Goal: Task Accomplishment & Management: Complete application form

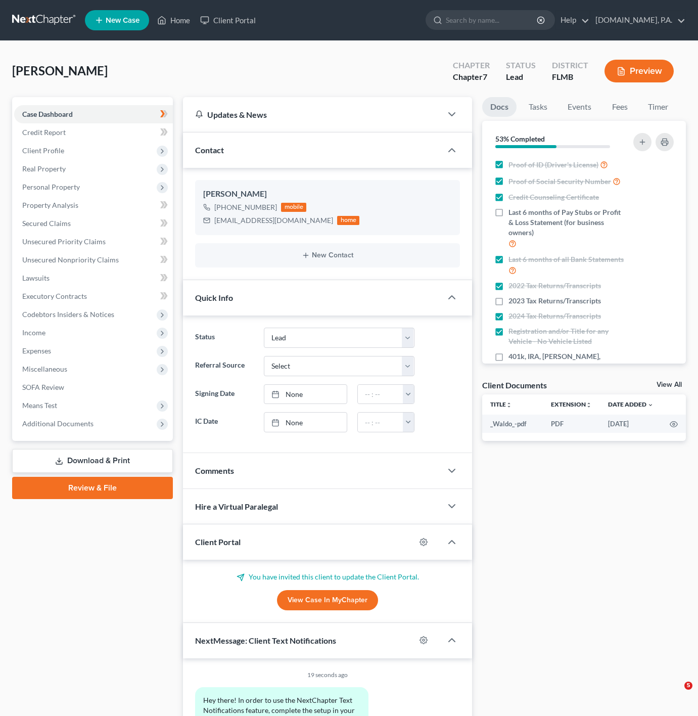
select select "4"
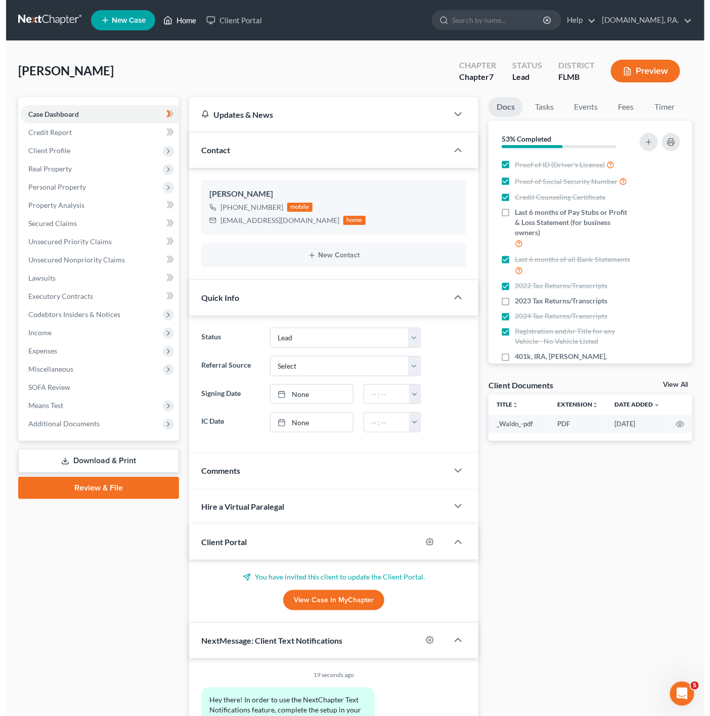
scroll to position [123, 0]
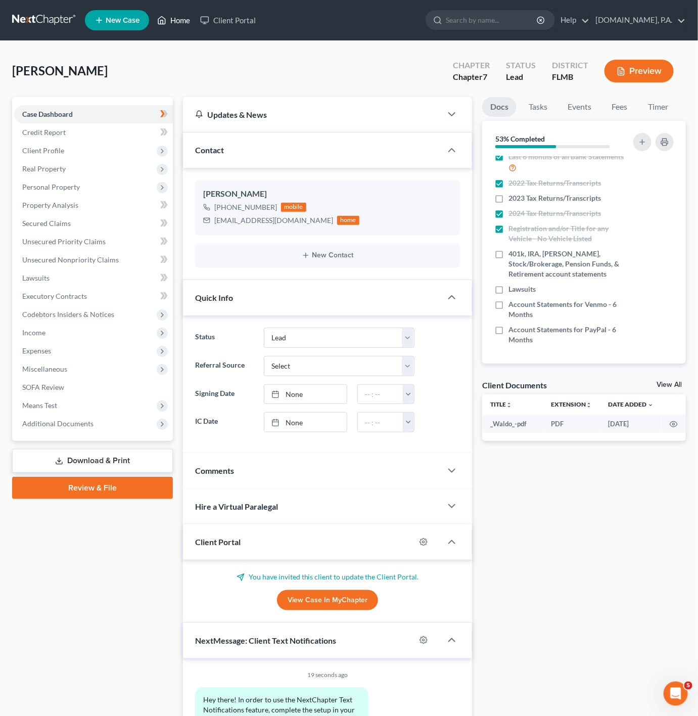
click at [170, 22] on link "Home" at bounding box center [173, 20] width 43 height 18
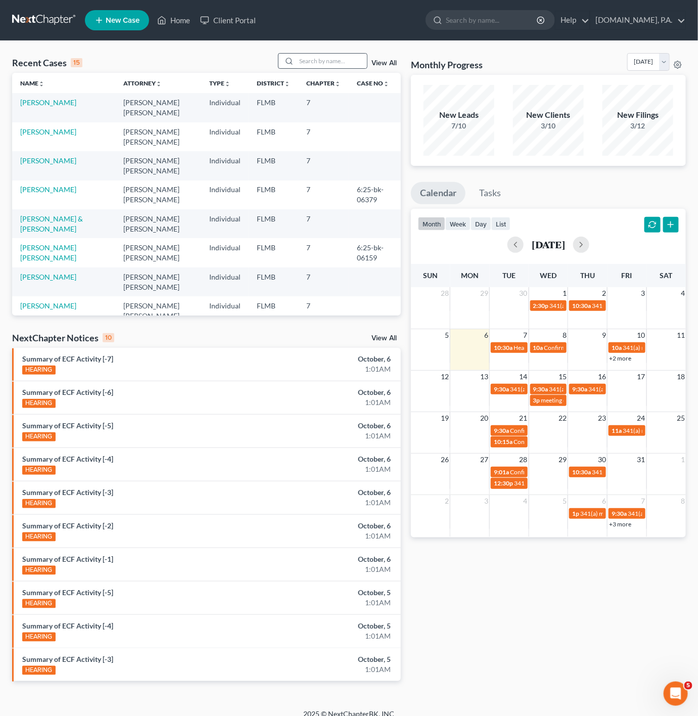
click at [333, 69] on div at bounding box center [323, 61] width 90 height 16
click at [337, 64] on input "search" at bounding box center [331, 61] width 71 height 15
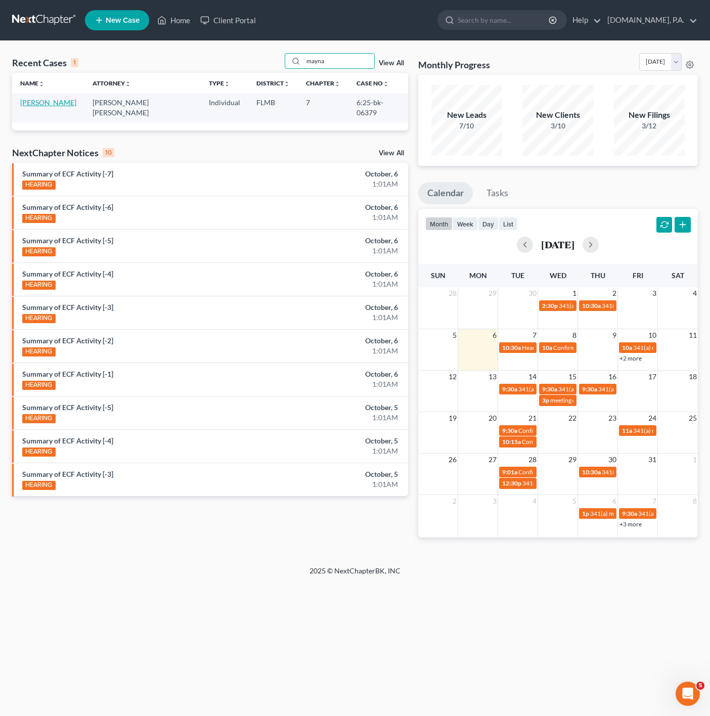
type input "mayna"
click at [58, 102] on link "[PERSON_NAME]" at bounding box center [48, 102] width 56 height 9
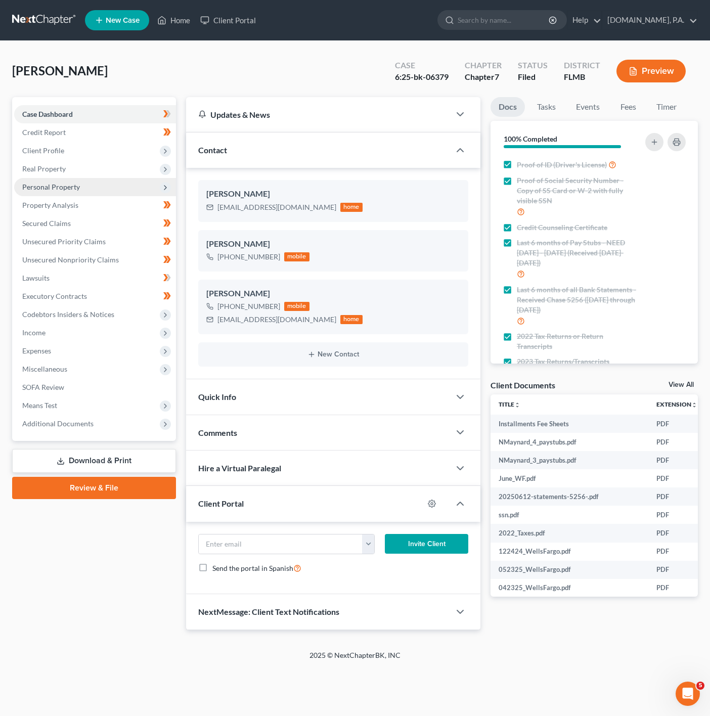
click at [172, 148] on span "Client Profile" at bounding box center [95, 151] width 162 height 18
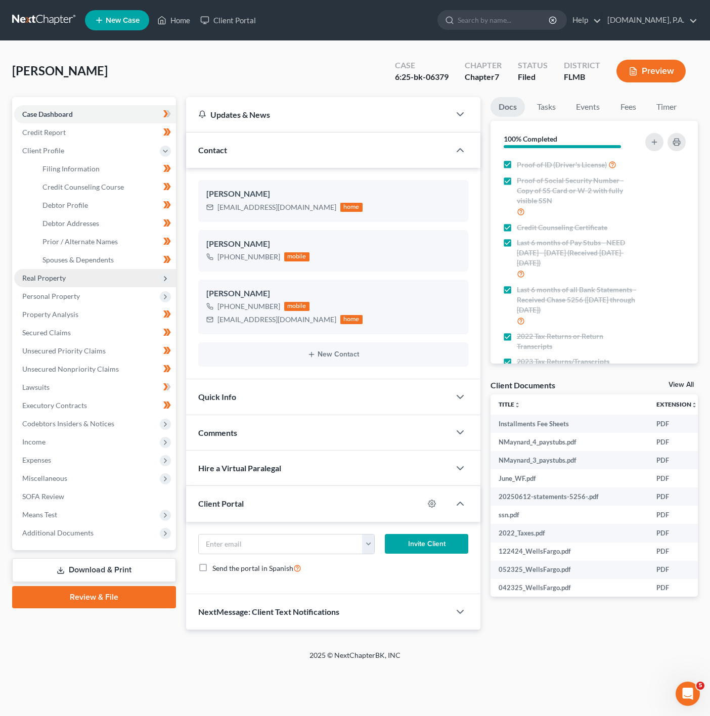
click at [149, 284] on span "Real Property" at bounding box center [95, 278] width 162 height 18
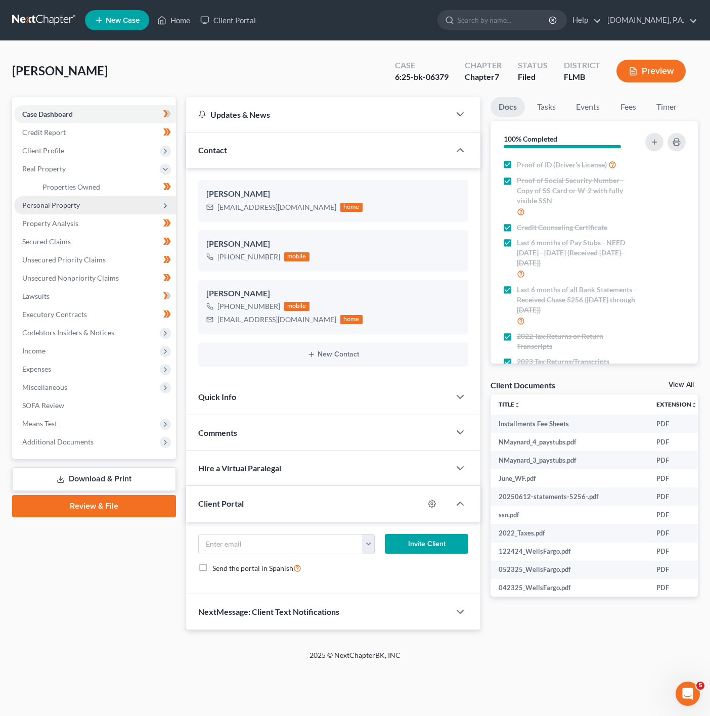
click at [126, 208] on span "Personal Property" at bounding box center [95, 205] width 162 height 18
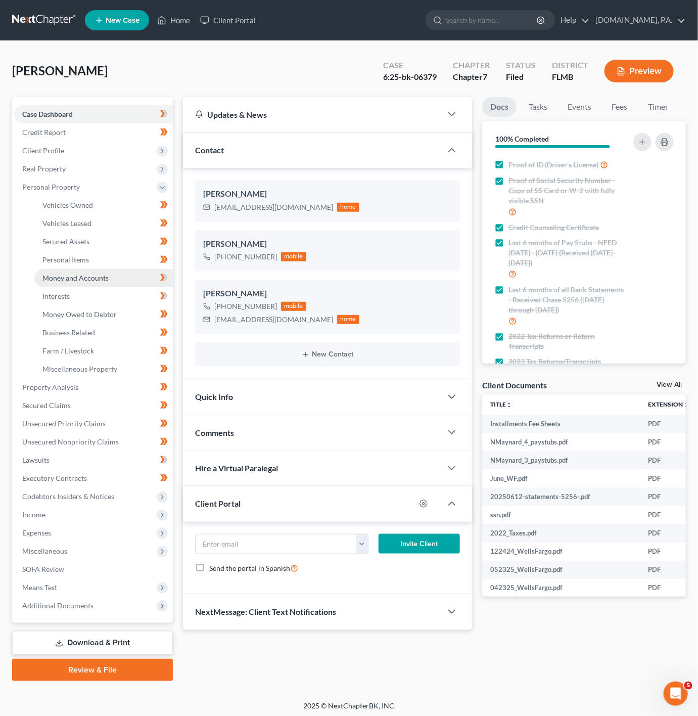
click at [126, 281] on link "Money and Accounts" at bounding box center [103, 278] width 139 height 18
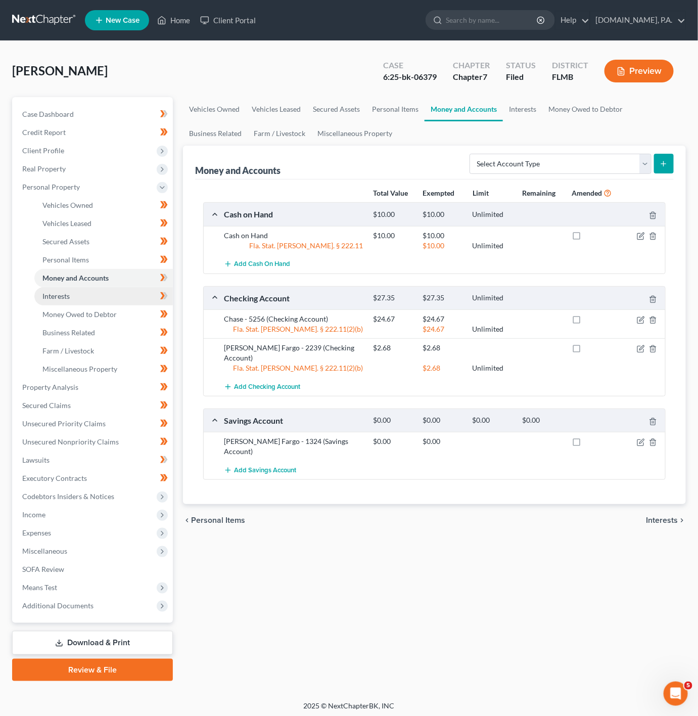
click at [87, 304] on link "Interests" at bounding box center [103, 296] width 139 height 18
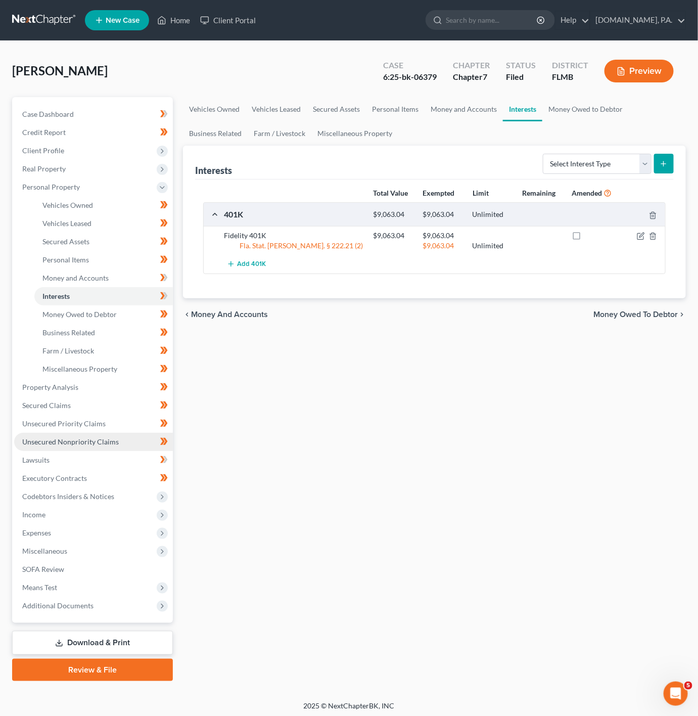
click at [106, 443] on span "Unsecured Nonpriority Claims" at bounding box center [70, 441] width 97 height 9
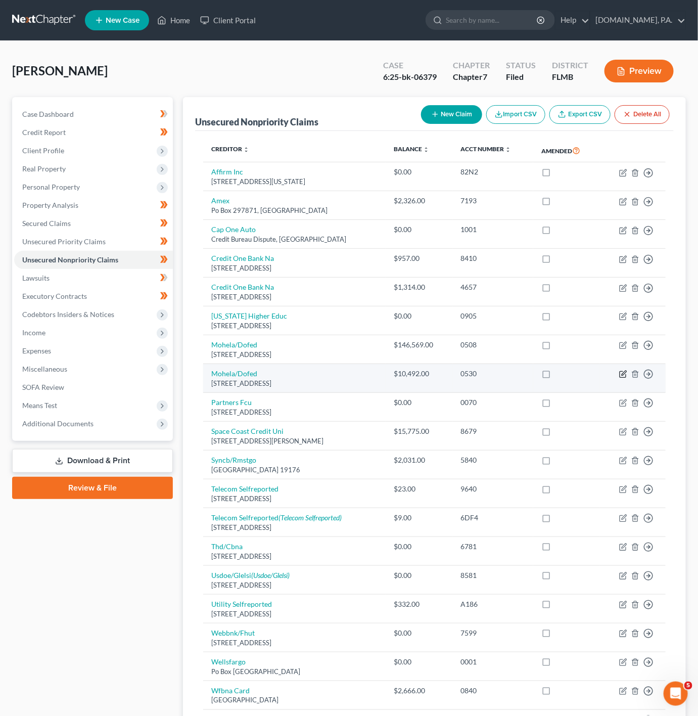
click at [625, 378] on icon "button" at bounding box center [623, 374] width 8 height 8
select select "26"
select select "17"
select select "0"
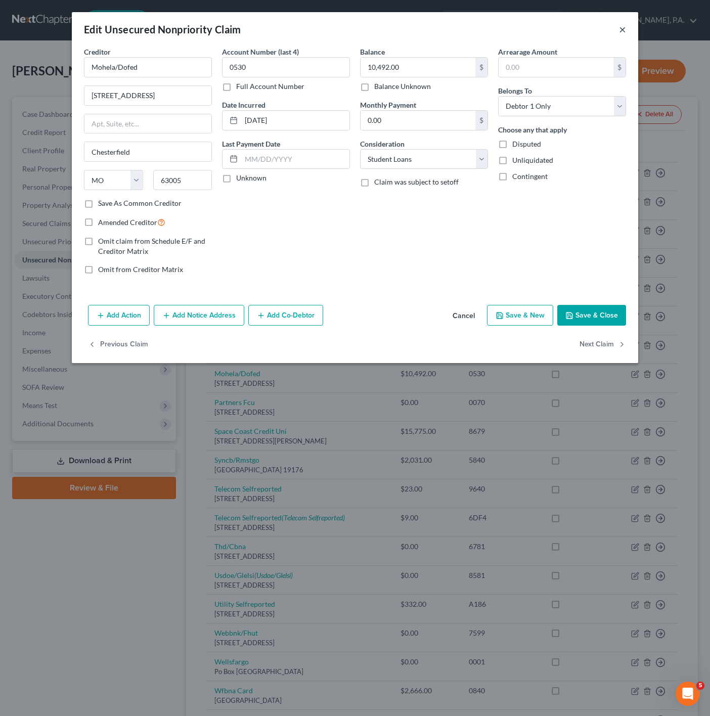
click at [623, 29] on button "×" at bounding box center [622, 29] width 7 height 12
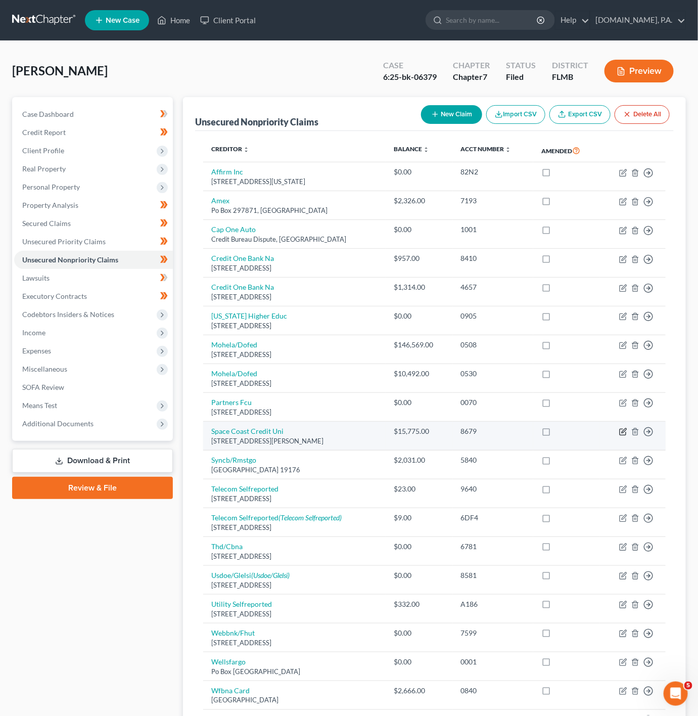
click at [624, 436] on icon "button" at bounding box center [623, 432] width 8 height 8
select select "9"
select select "0"
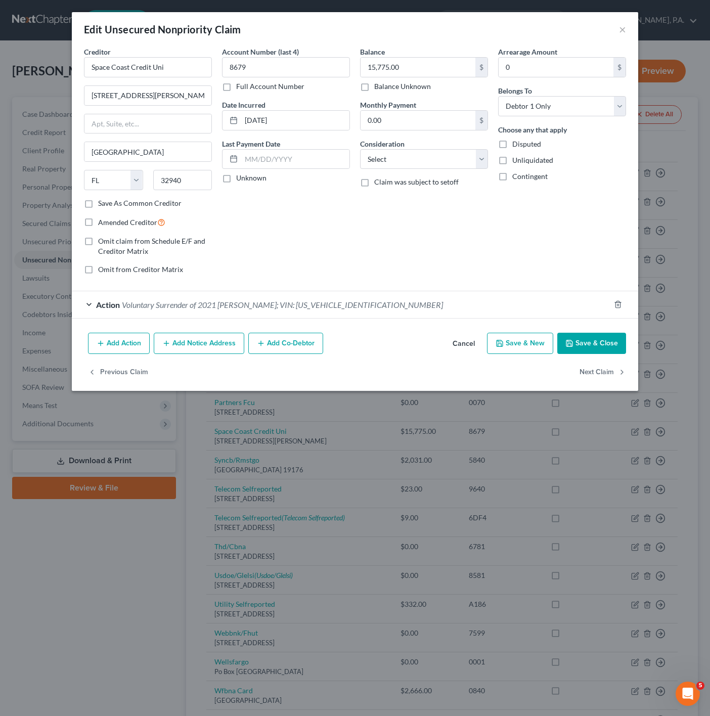
click at [254, 308] on span "Voluntary Surrender of 2021 [PERSON_NAME]; VIN: [US_VEHICLE_IDENTIFICATION_NUMB…" at bounding box center [282, 305] width 321 height 10
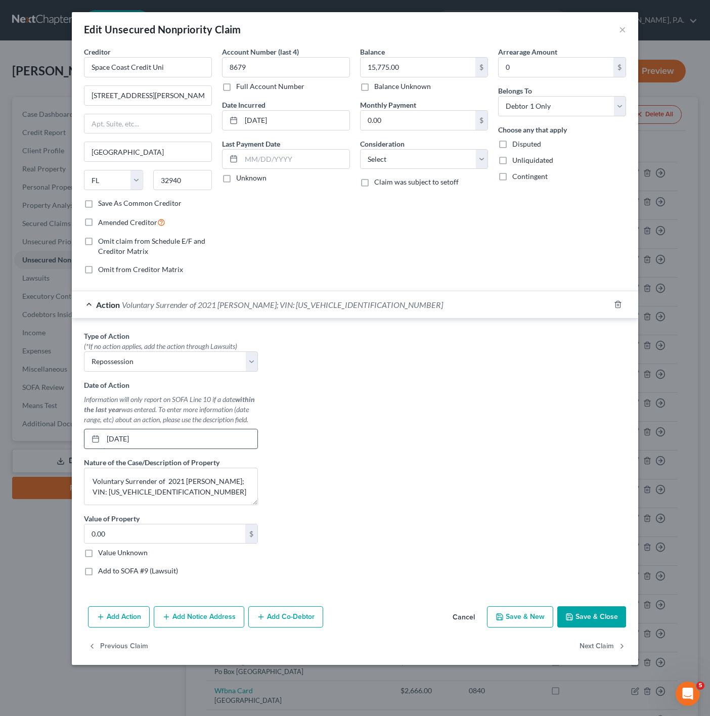
click at [160, 440] on input "[DATE]" at bounding box center [180, 438] width 154 height 19
type input "0"
type input "[DATE]"
click at [601, 613] on button "Save & Close" at bounding box center [591, 616] width 69 height 21
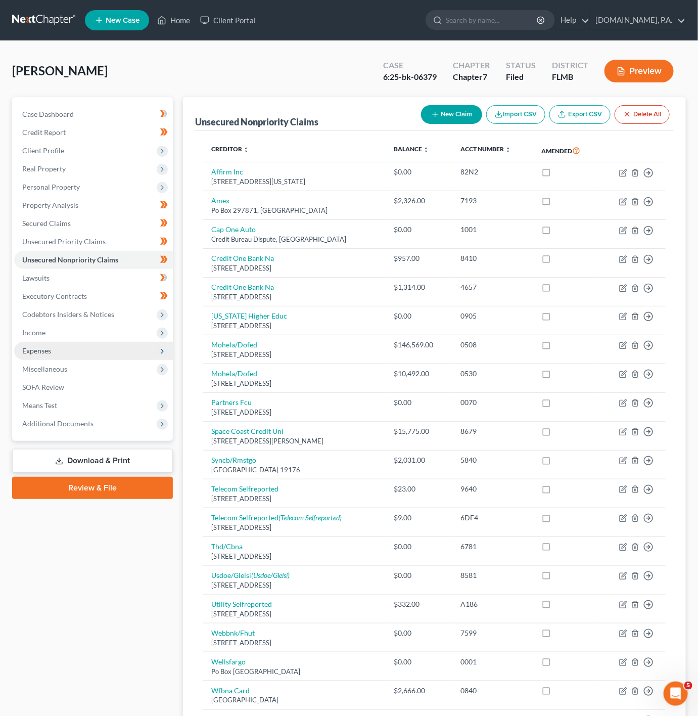
click at [149, 352] on span "Expenses" at bounding box center [93, 351] width 159 height 18
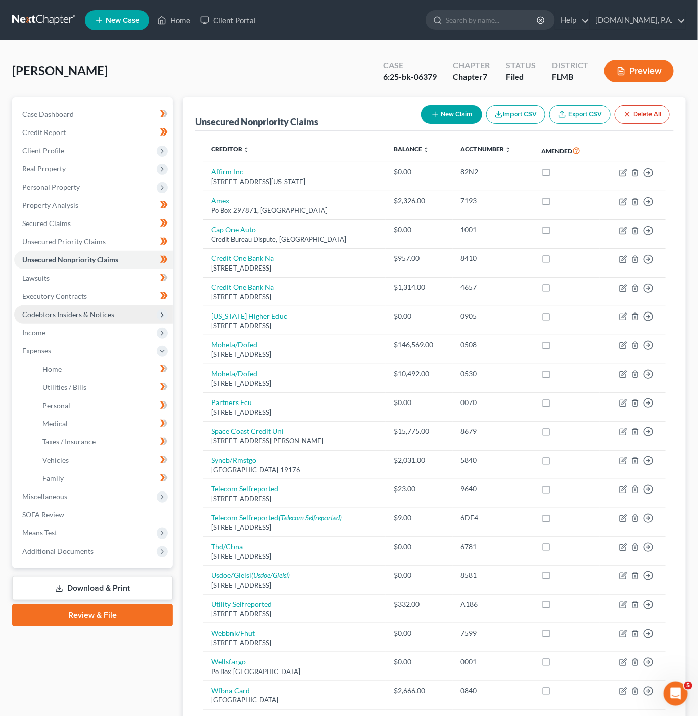
click at [99, 321] on span "Codebtors Insiders & Notices" at bounding box center [93, 314] width 159 height 18
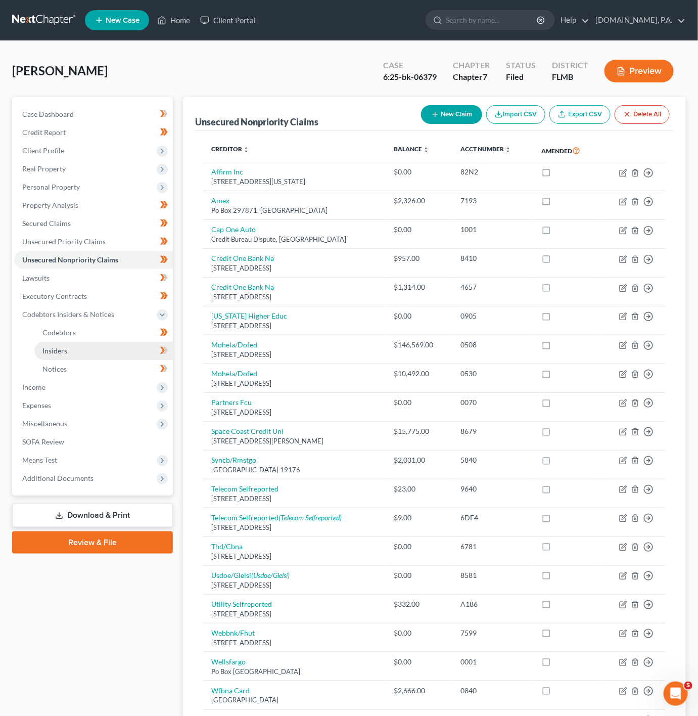
click at [83, 346] on link "Insiders" at bounding box center [103, 351] width 139 height 18
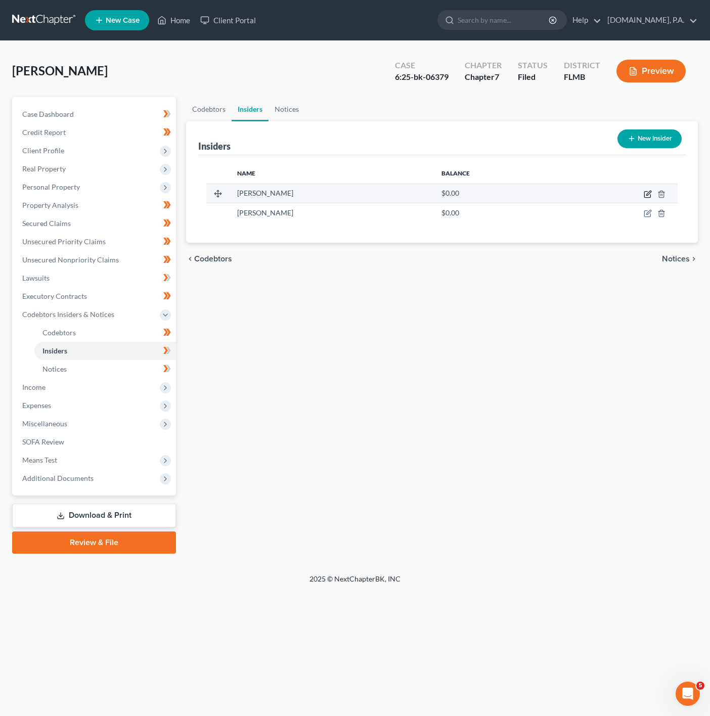
click at [648, 198] on icon "button" at bounding box center [647, 195] width 6 height 6
select select "9"
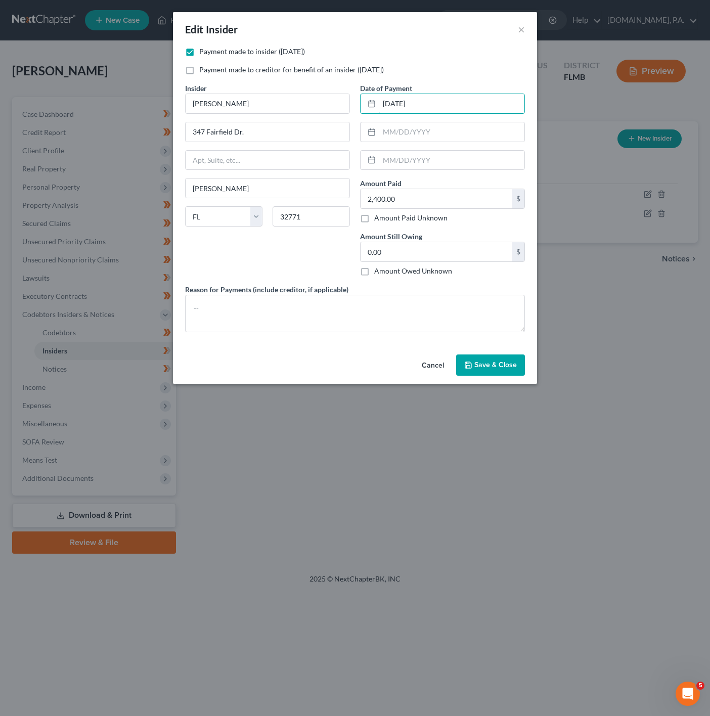
drag, startPoint x: 428, startPoint y: 104, endPoint x: 353, endPoint y: 102, distance: 74.8
click at [353, 102] on div "Payment made to insider ([DATE]) Payment made to creditor for benefit of an ins…" at bounding box center [355, 194] width 350 height 294
click at [425, 134] on input "text" at bounding box center [451, 131] width 145 height 19
click at [398, 108] on input "text" at bounding box center [451, 103] width 145 height 19
type input "[DATE]"
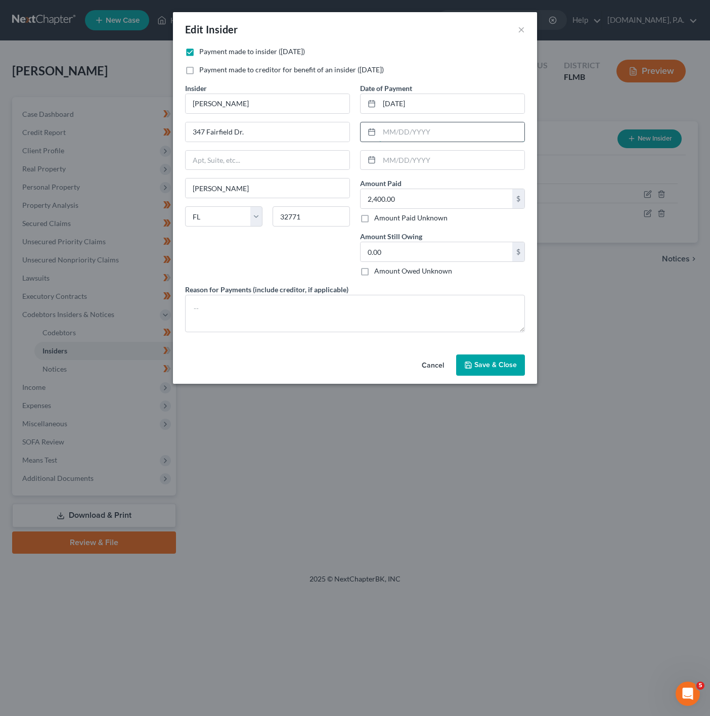
click at [425, 124] on input "text" at bounding box center [451, 131] width 145 height 19
type input "[DATE]"
click at [517, 368] on button "Save & Close" at bounding box center [490, 364] width 69 height 21
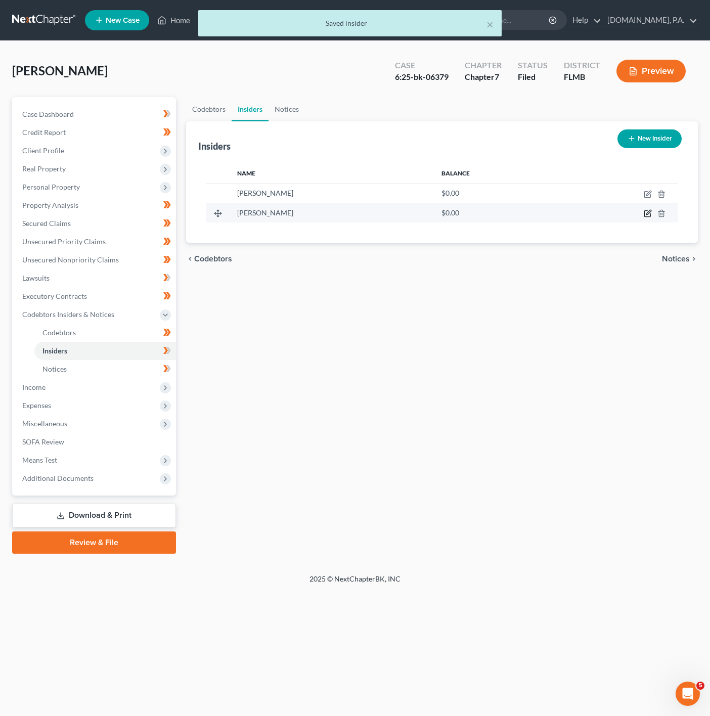
click at [646, 213] on icon "button" at bounding box center [648, 213] width 8 height 8
select select "28"
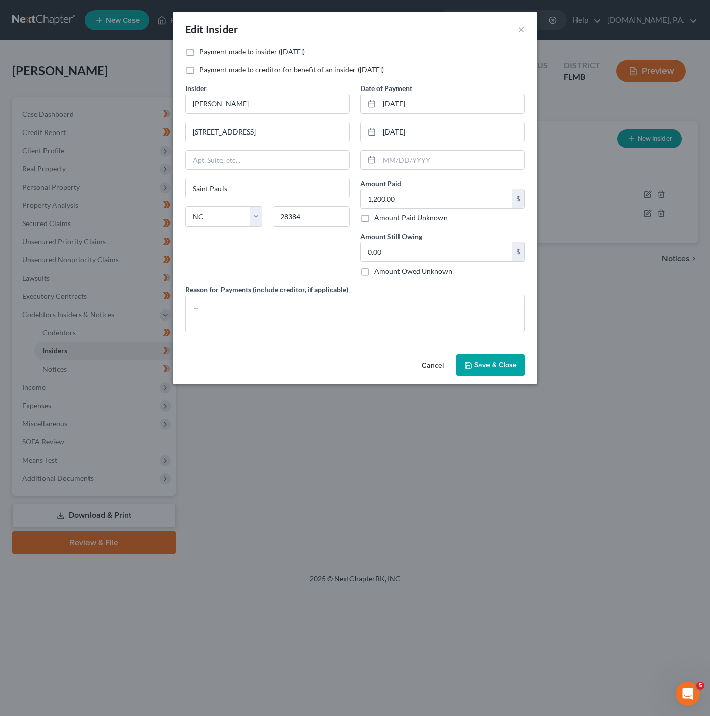
click at [429, 364] on button "Cancel" at bounding box center [433, 365] width 38 height 20
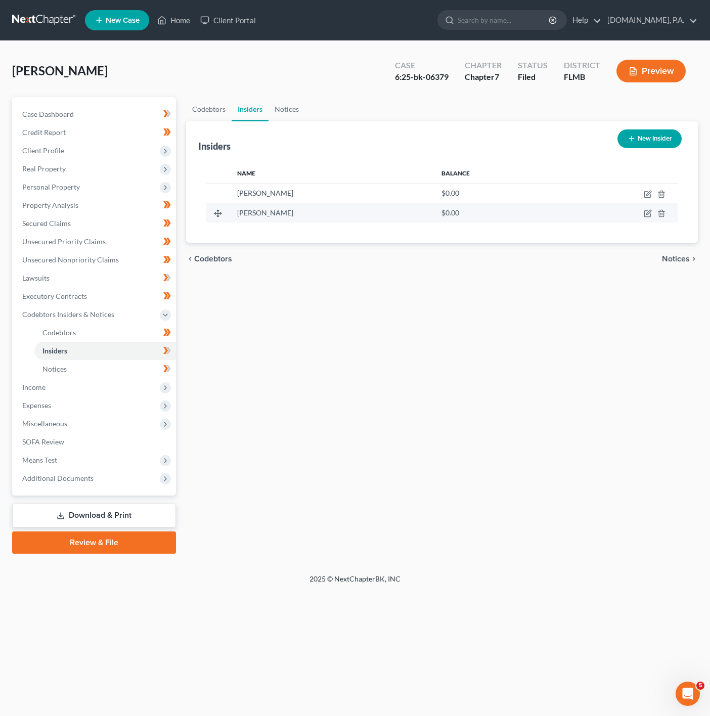
click at [653, 217] on td at bounding box center [618, 212] width 118 height 19
click at [651, 217] on icon "button" at bounding box center [648, 213] width 8 height 8
select select "28"
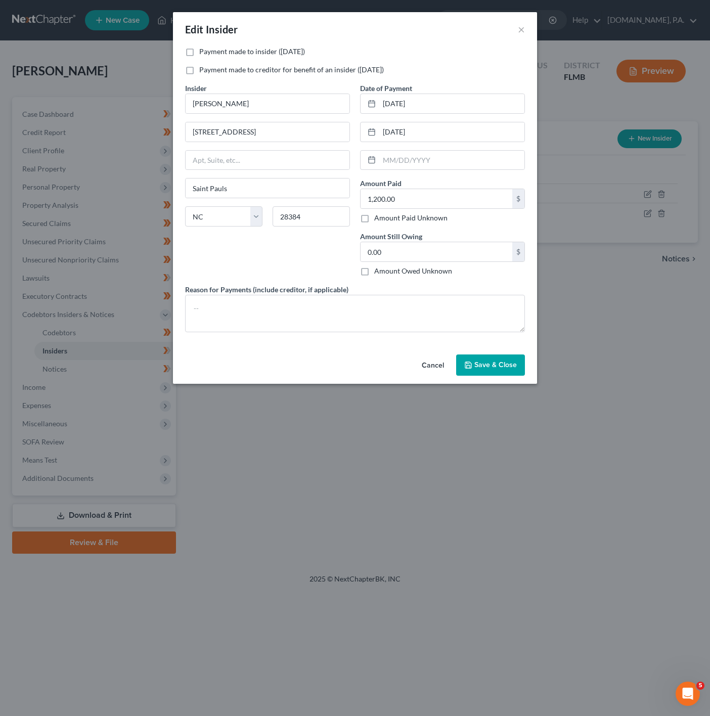
click at [426, 361] on button "Cancel" at bounding box center [433, 365] width 38 height 20
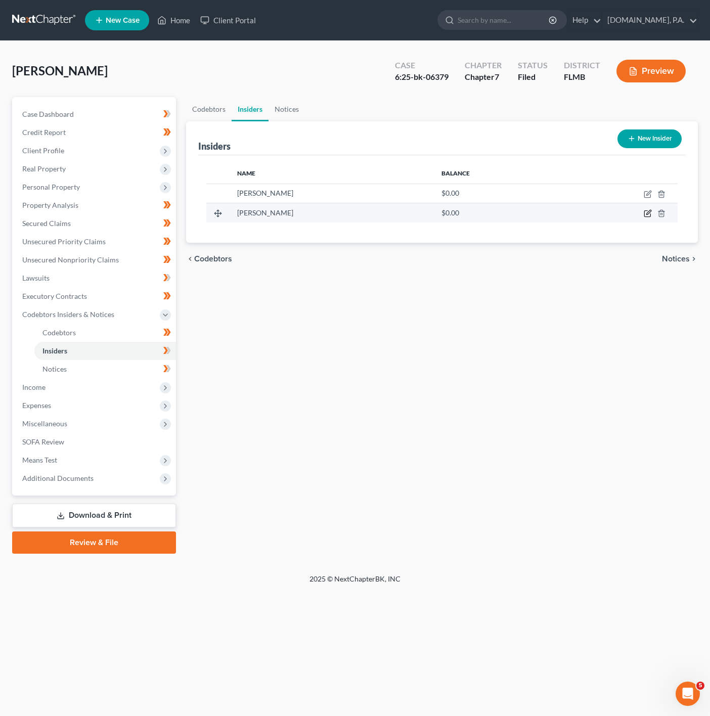
click at [647, 217] on icon "button" at bounding box center [648, 213] width 8 height 8
select select "28"
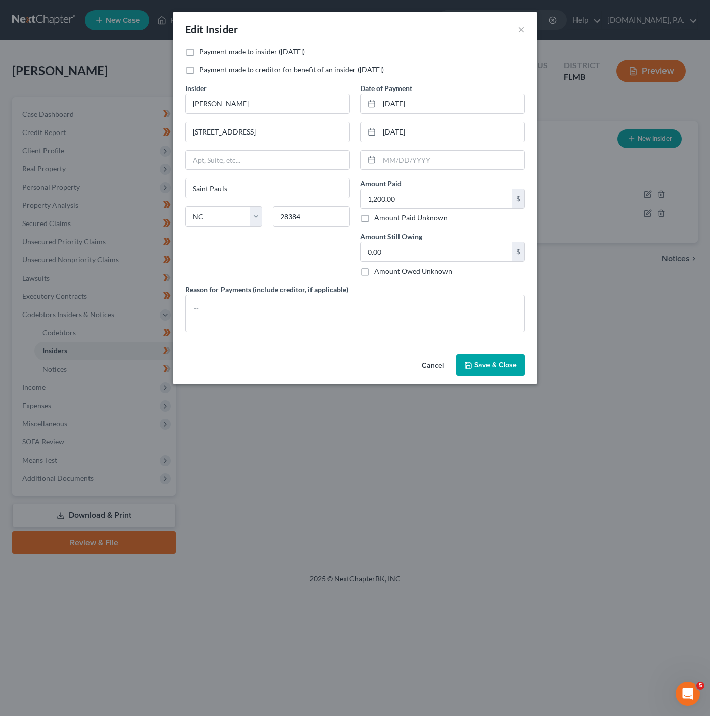
click at [428, 372] on button "Cancel" at bounding box center [433, 365] width 38 height 20
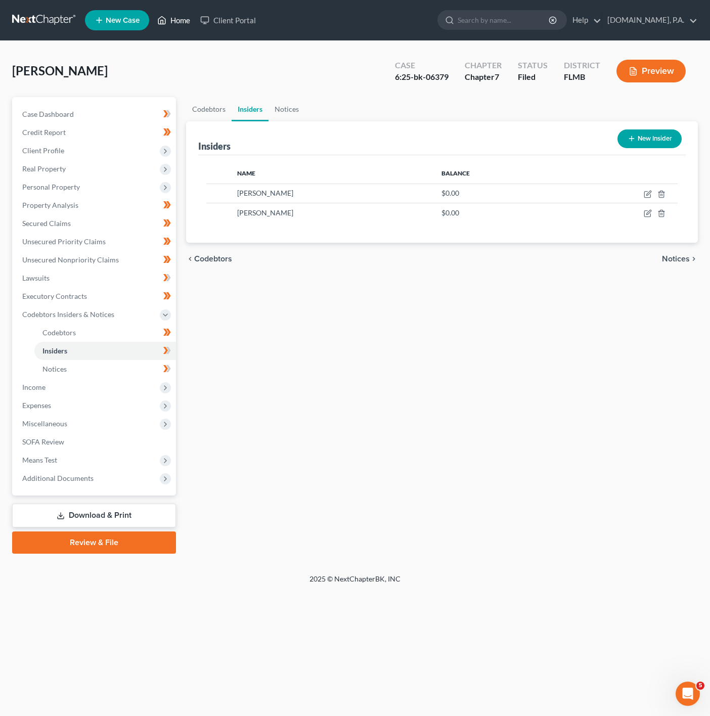
click at [177, 15] on link "Home" at bounding box center [173, 20] width 43 height 18
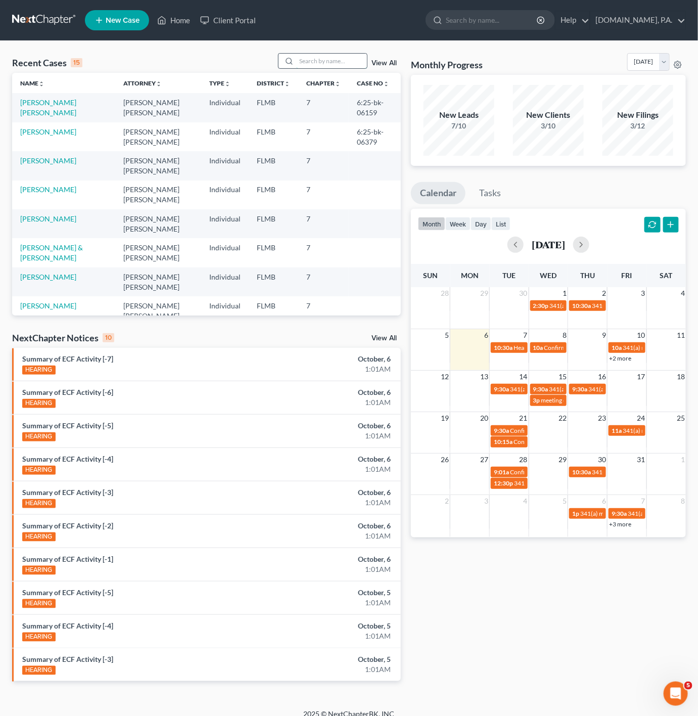
click at [326, 67] on input "search" at bounding box center [331, 61] width 71 height 15
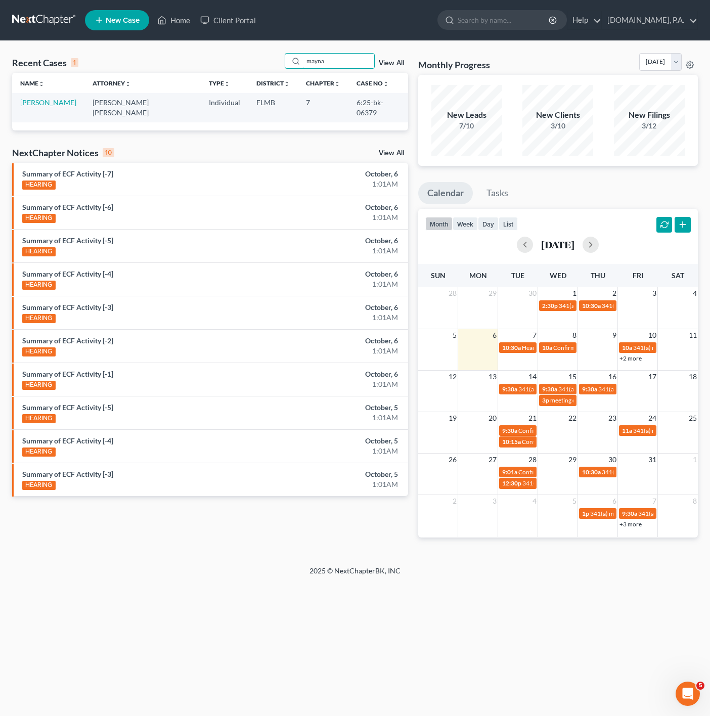
type input "mayna"
click at [58, 108] on td "[PERSON_NAME]" at bounding box center [48, 107] width 72 height 29
click at [60, 99] on link "[PERSON_NAME]" at bounding box center [48, 102] width 56 height 9
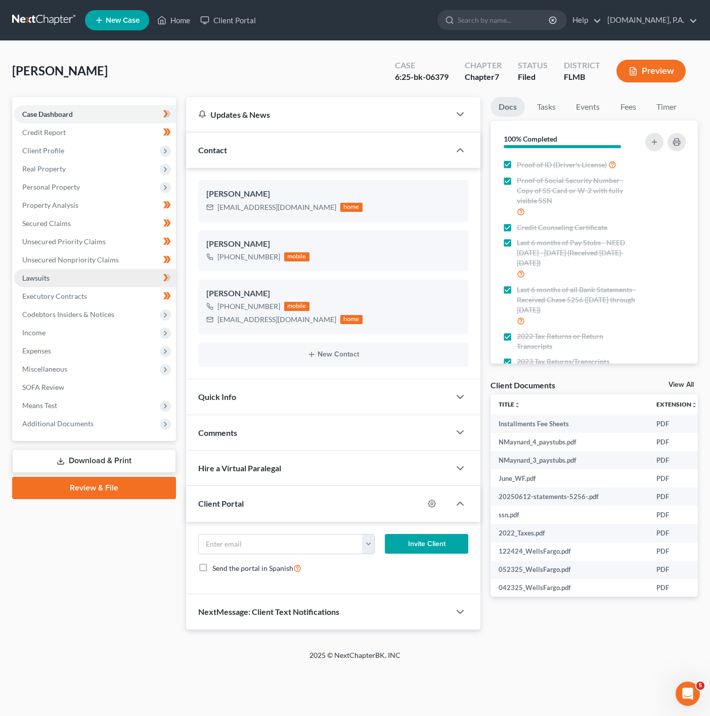
click at [99, 275] on link "Lawsuits" at bounding box center [95, 278] width 162 height 18
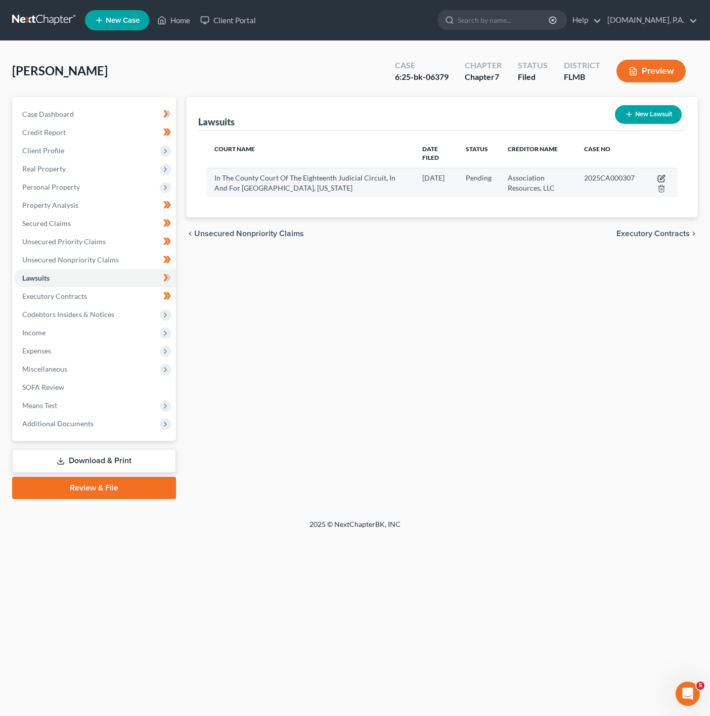
click at [657, 174] on icon "button" at bounding box center [661, 178] width 8 height 8
select select "9"
select select "0"
select select "2"
select select "9"
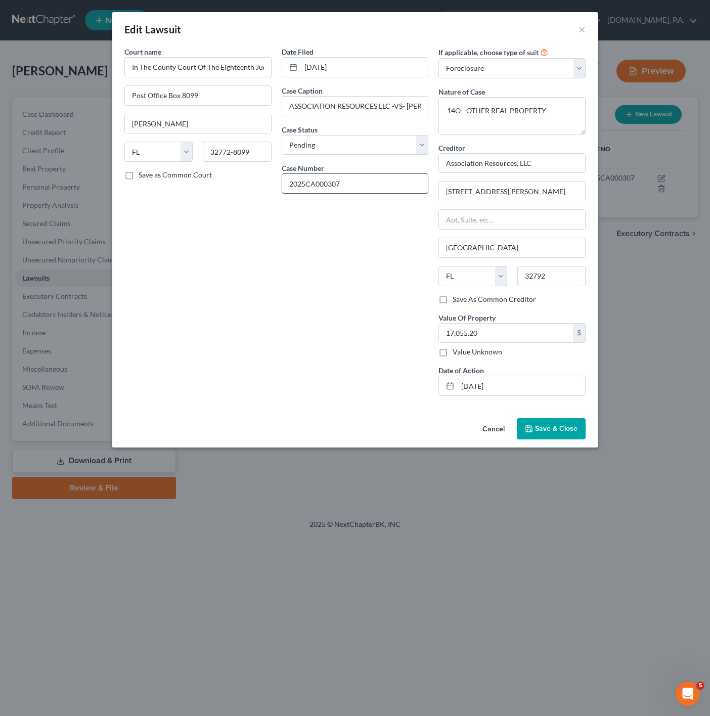
drag, startPoint x: 302, startPoint y: 187, endPoint x: 308, endPoint y: 187, distance: 6.6
click at [302, 187] on input "2025CA000307" at bounding box center [355, 183] width 146 height 19
click at [307, 187] on input "2025CA000307" at bounding box center [355, 183] width 146 height 19
drag, startPoint x: 364, startPoint y: 183, endPoint x: 273, endPoint y: 187, distance: 91.1
click at [273, 187] on div "Court name * In The County Court Of The Eighteenth Judicial Circuit, In And For…" at bounding box center [354, 225] width 471 height 357
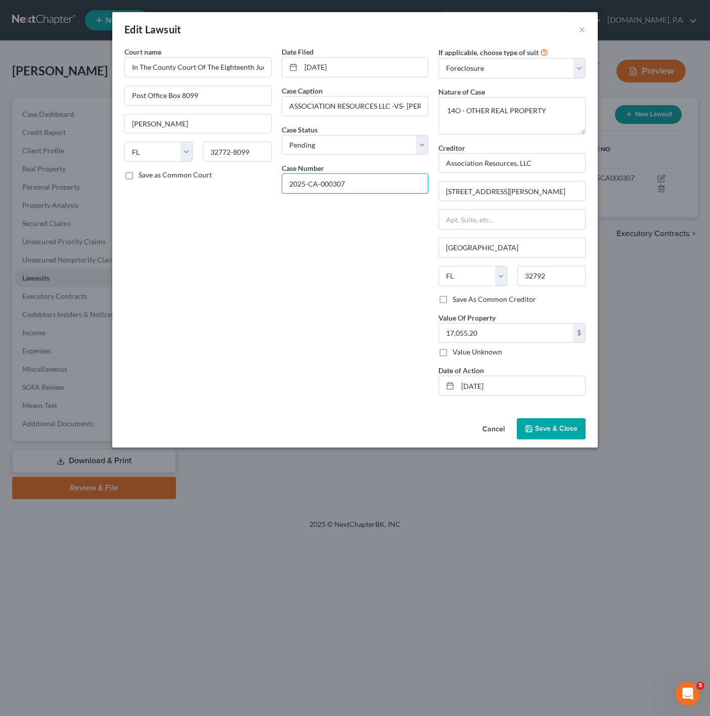
type input "2025-CA-000307"
drag, startPoint x: 288, startPoint y: 105, endPoint x: 445, endPoint y: 104, distance: 156.7
click at [445, 104] on div "Court name * In The County Court Of The Eighteenth Judicial Circuit, In And For…" at bounding box center [354, 225] width 471 height 357
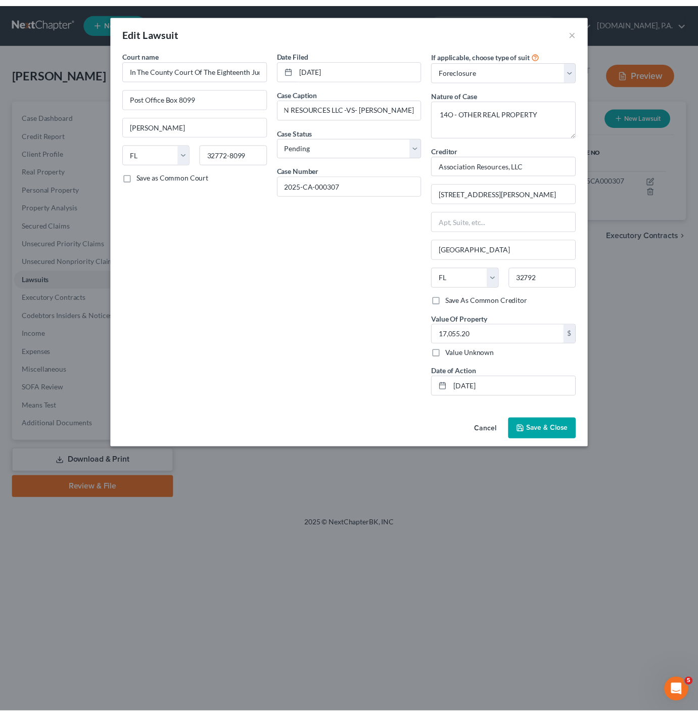
scroll to position [0, 0]
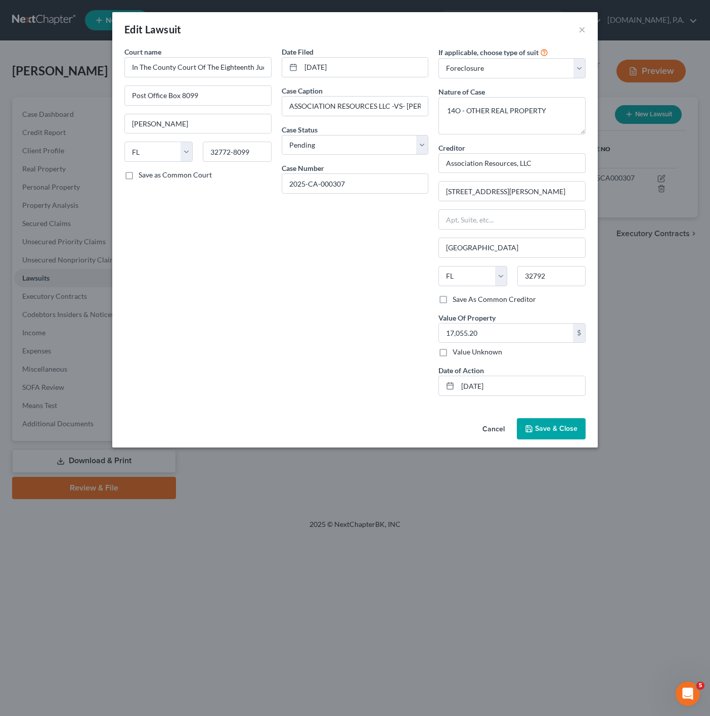
drag, startPoint x: 277, startPoint y: 218, endPoint x: 267, endPoint y: 219, distance: 9.6
click at [277, 218] on div "Date Filed [DATE] Case Caption ASSOCIATION RESOURCES LLC -[GEOGRAPHIC_DATA]- [P…" at bounding box center [355, 225] width 157 height 357
drag, startPoint x: 375, startPoint y: 181, endPoint x: 284, endPoint y: 182, distance: 90.5
click at [284, 182] on input "2025-CA-000307" at bounding box center [355, 183] width 146 height 19
click at [428, 20] on div "Edit Lawsuit ×" at bounding box center [354, 29] width 485 height 34
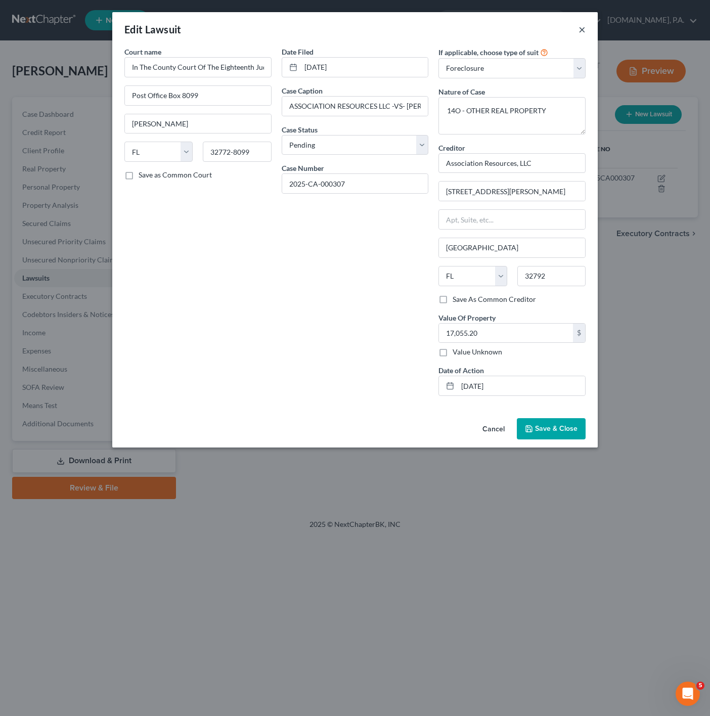
click at [580, 27] on button "×" at bounding box center [581, 29] width 7 height 12
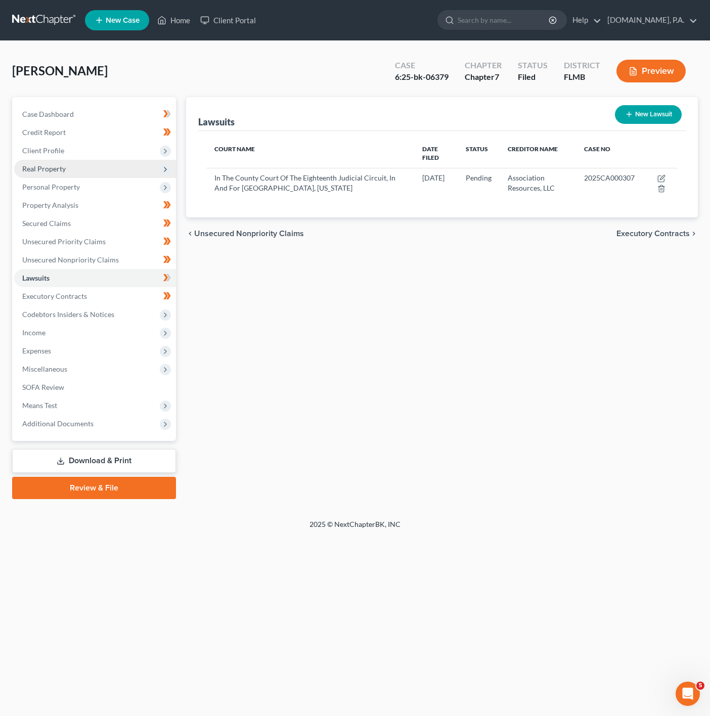
click at [155, 170] on span "Real Property" at bounding box center [95, 169] width 162 height 18
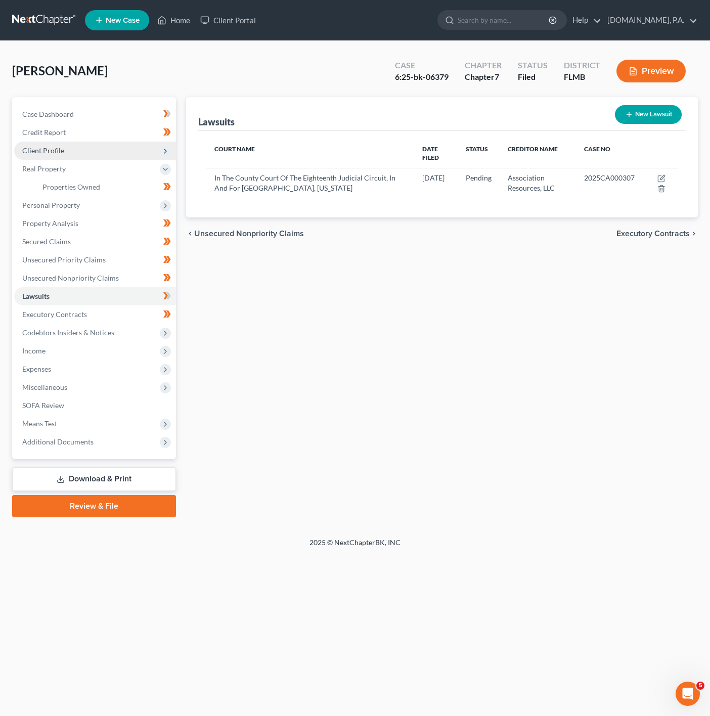
click at [154, 148] on span "Client Profile" at bounding box center [95, 151] width 162 height 18
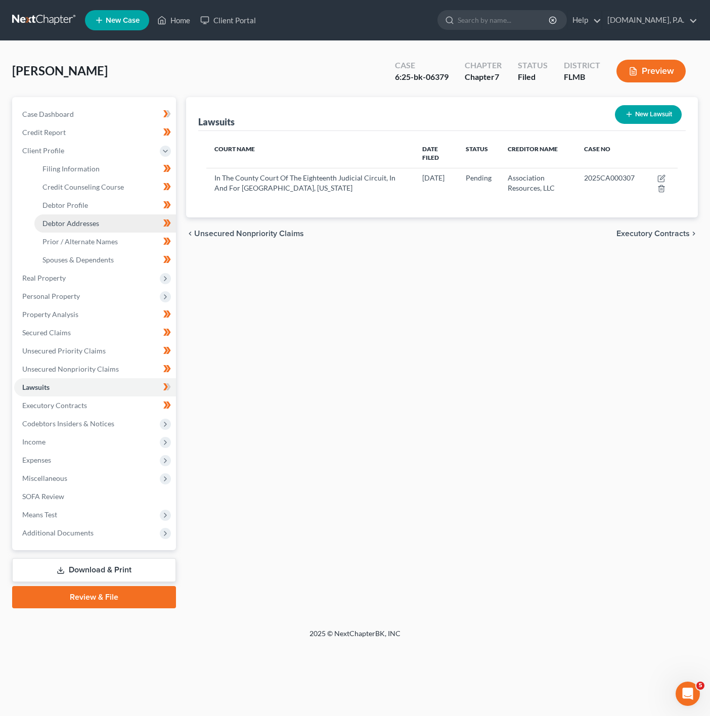
click at [131, 219] on link "Debtor Addresses" at bounding box center [105, 223] width 142 height 18
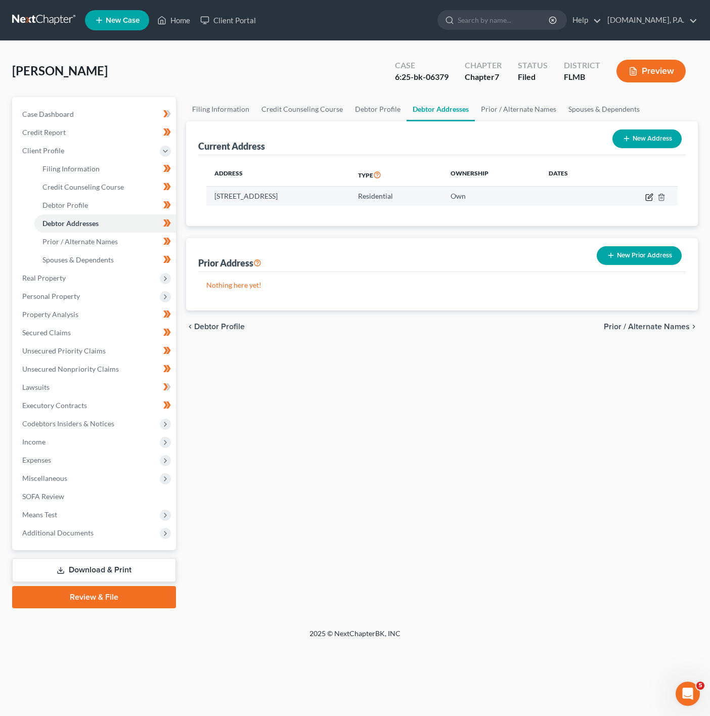
click at [645, 196] on icon "button" at bounding box center [649, 197] width 8 height 8
select select "9"
select select "0"
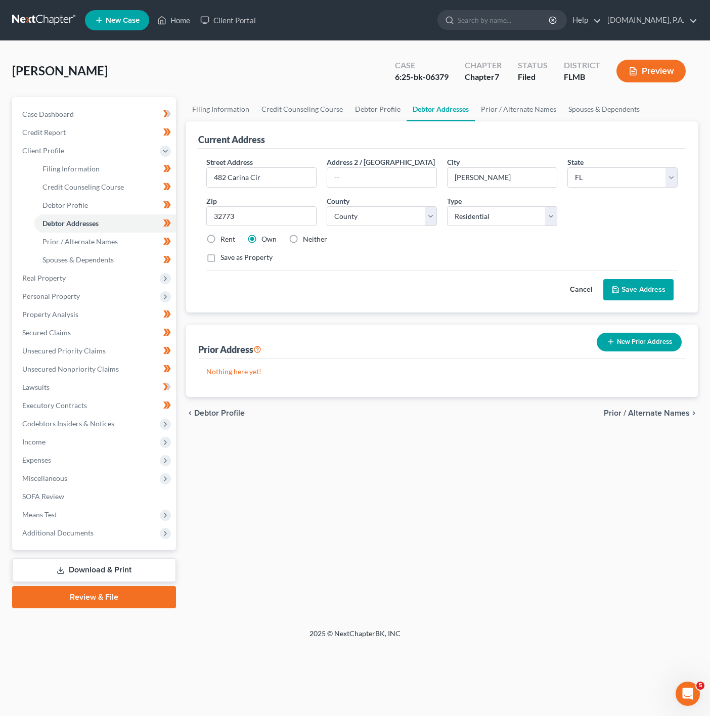
click at [570, 291] on button "Cancel" at bounding box center [581, 290] width 44 height 20
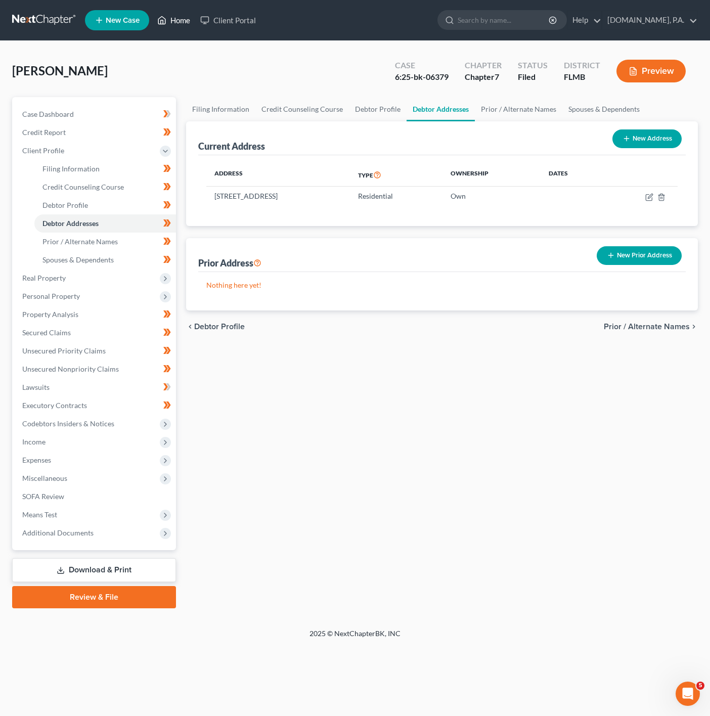
click at [164, 29] on link "Home" at bounding box center [173, 20] width 43 height 18
